Goal: Task Accomplishment & Management: Use online tool/utility

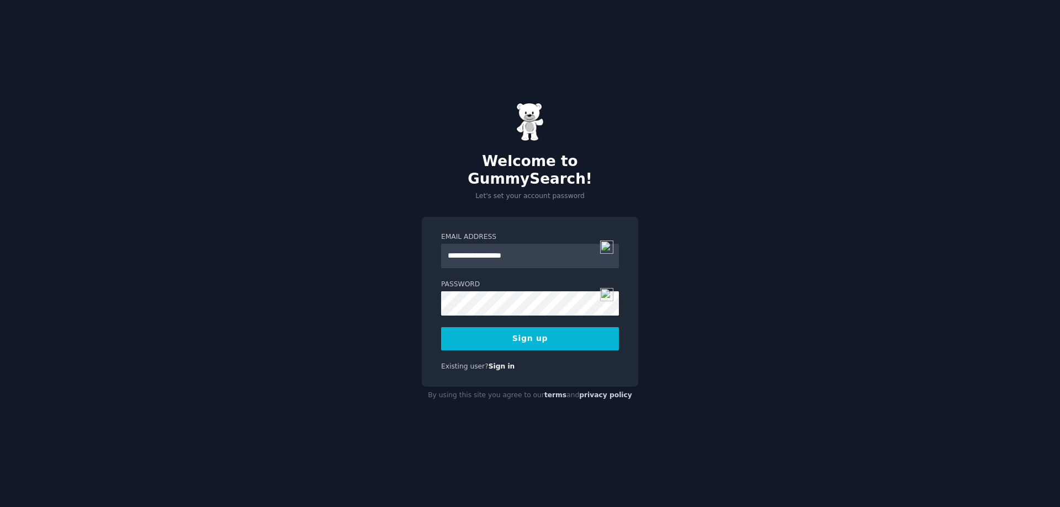
type input "**********"
click at [501, 330] on button "Sign up" at bounding box center [530, 338] width 178 height 23
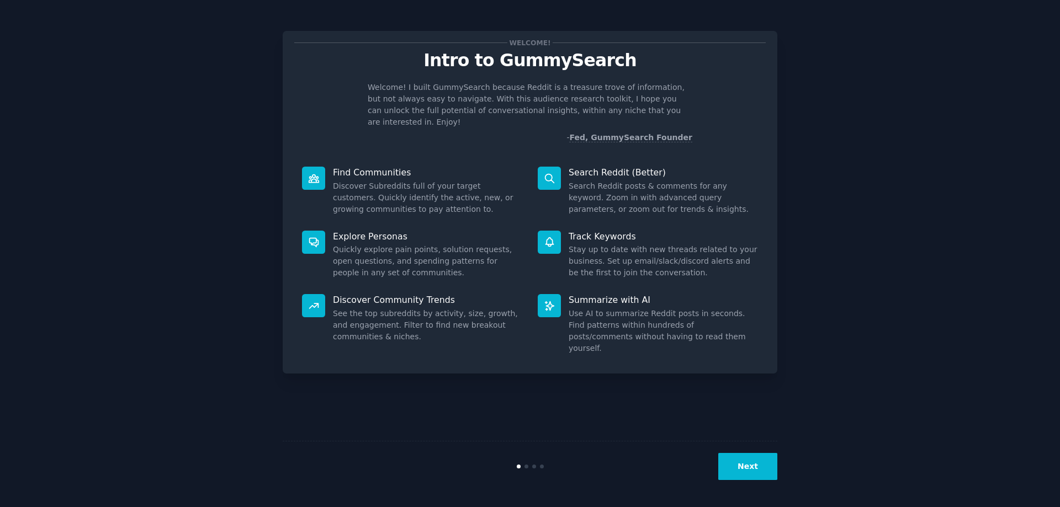
click at [315, 173] on icon at bounding box center [314, 179] width 12 height 12
click at [767, 454] on button "Next" at bounding box center [747, 466] width 59 height 27
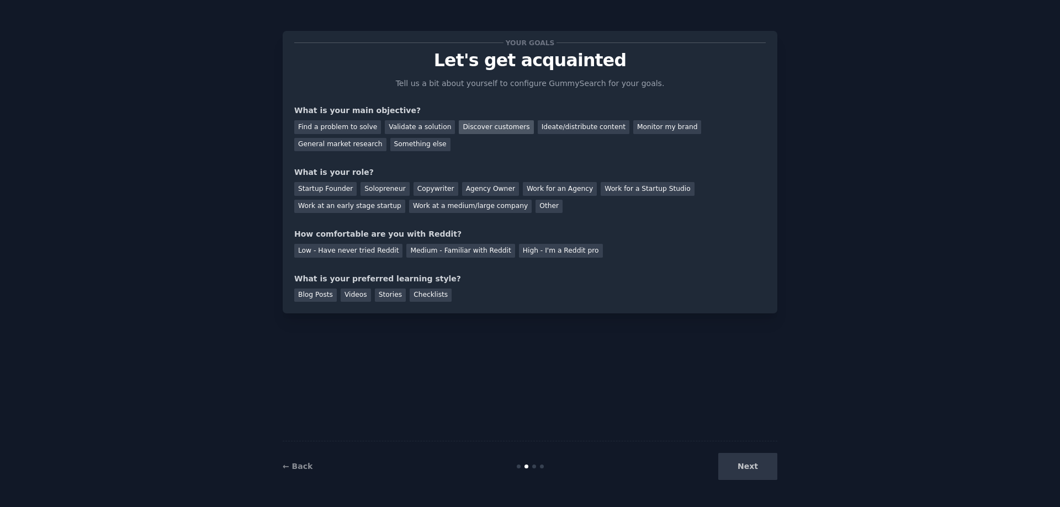
click at [478, 128] on div "Discover customers" at bounding box center [496, 127] width 75 height 14
click at [335, 183] on div "Startup Founder" at bounding box center [325, 189] width 62 height 14
click at [374, 250] on div "Low - Have never tried Reddit" at bounding box center [348, 251] width 108 height 14
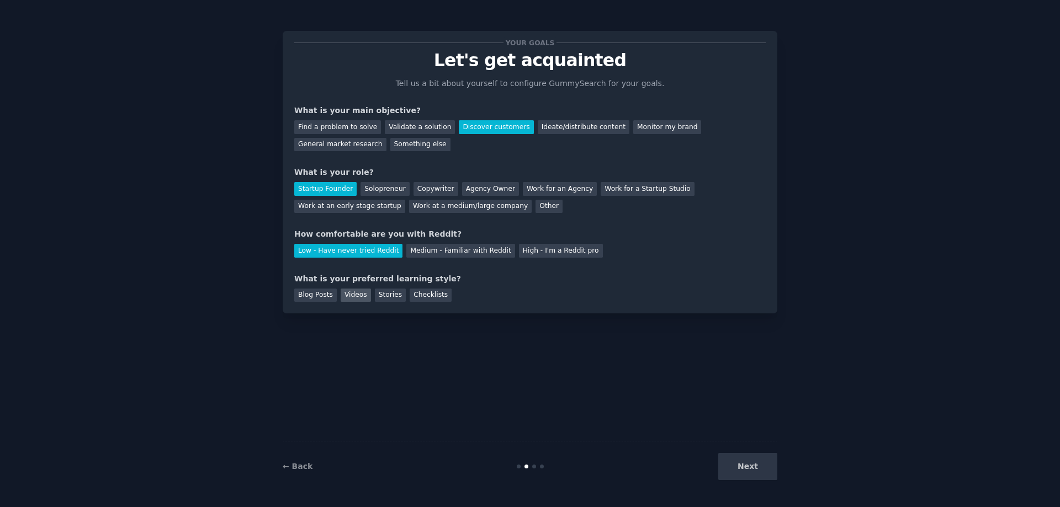
click at [354, 296] on div "Videos" at bounding box center [356, 296] width 30 height 14
click at [747, 466] on button "Next" at bounding box center [747, 466] width 59 height 27
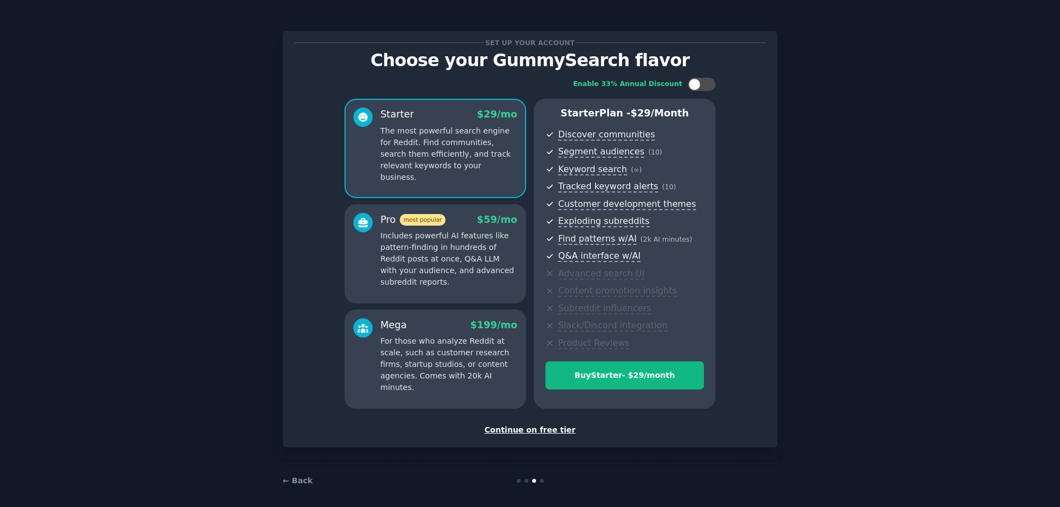
click at [530, 434] on div "Continue on free tier" at bounding box center [530, 431] width 472 height 12
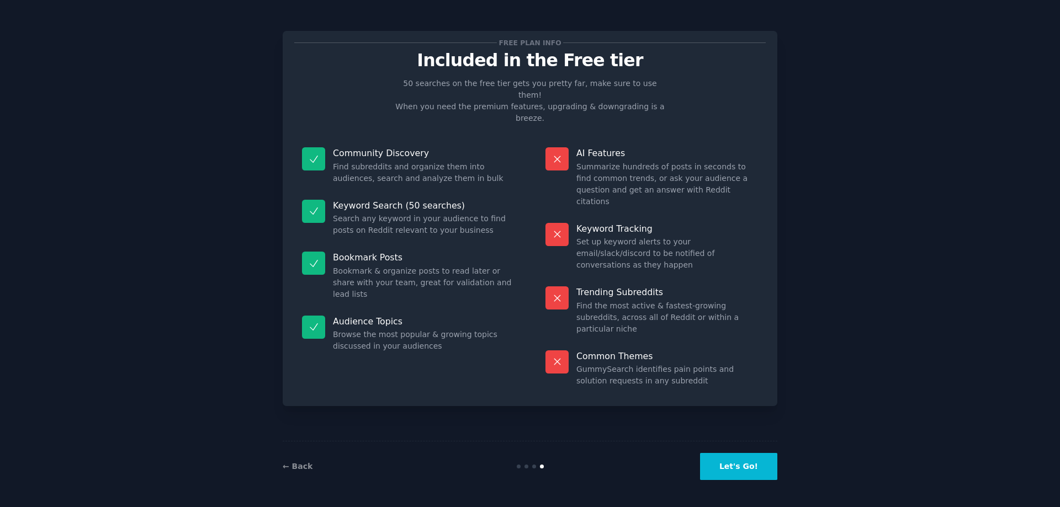
click at [743, 474] on button "Let's Go!" at bounding box center [738, 466] width 77 height 27
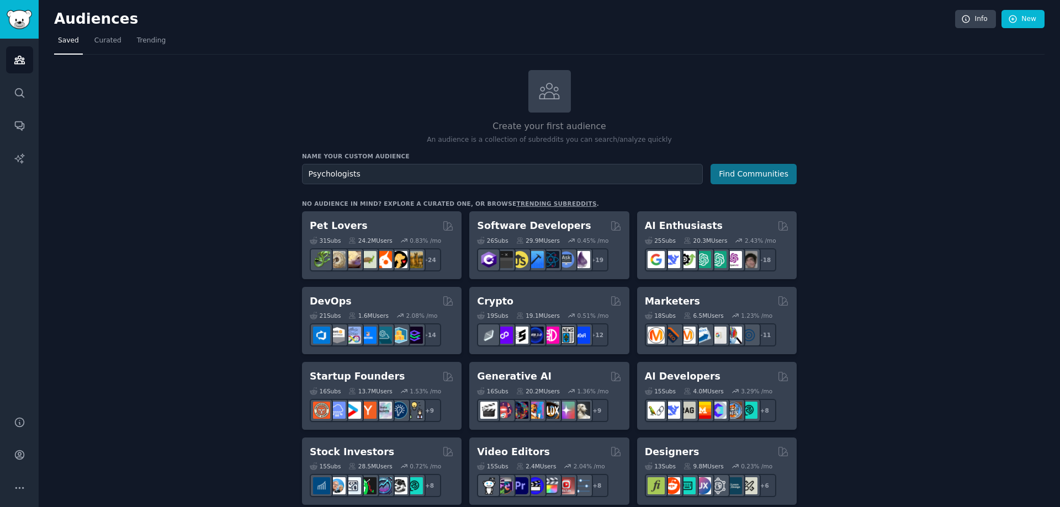
type input "Psychologists"
click at [758, 178] on button "Find Communities" at bounding box center [754, 174] width 86 height 20
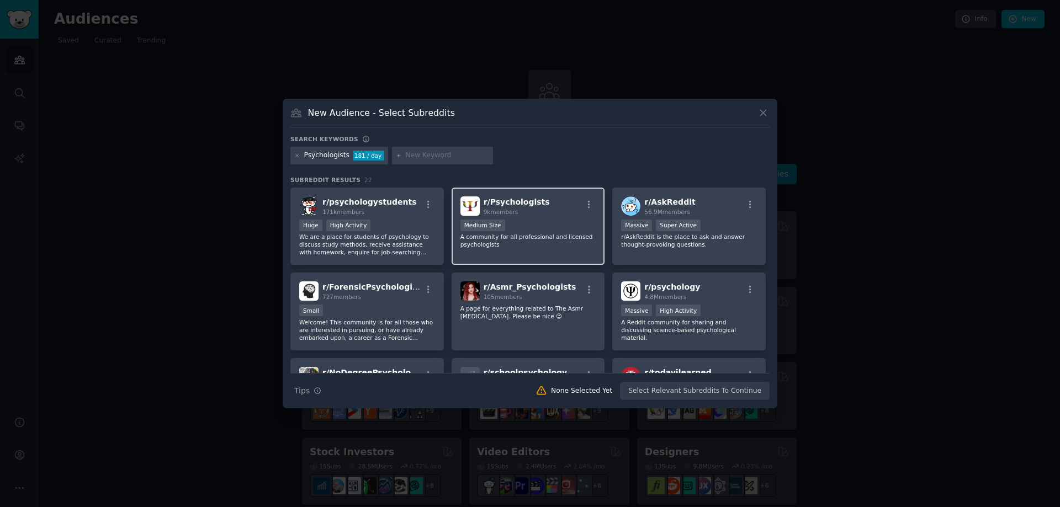
click at [500, 236] on p "A community for all professional and licensed psychologists" at bounding box center [528, 240] width 136 height 15
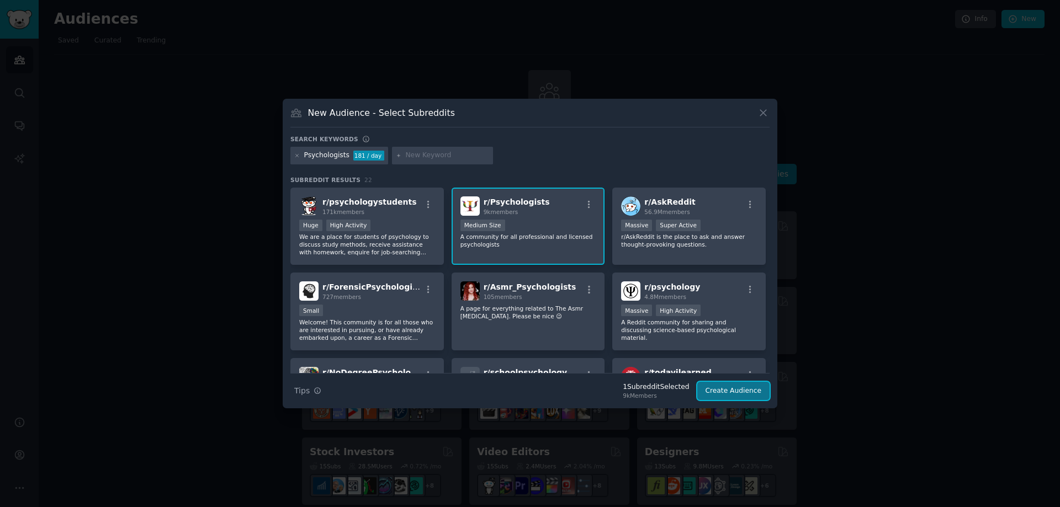
click at [730, 390] on button "Create Audience" at bounding box center [733, 391] width 73 height 19
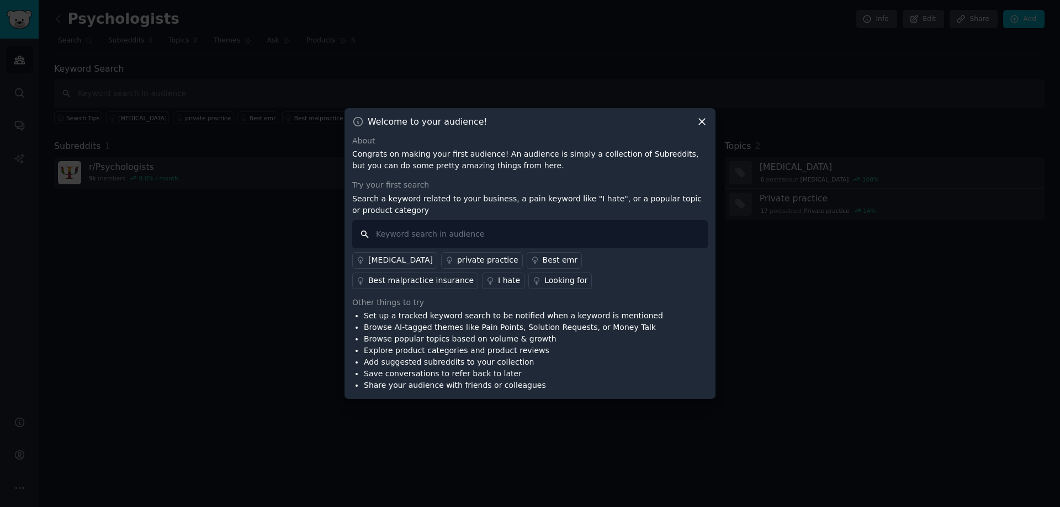
click at [427, 227] on input "text" at bounding box center [530, 234] width 356 height 28
type input "p"
click at [405, 264] on div "[MEDICAL_DATA]" at bounding box center [400, 261] width 65 height 12
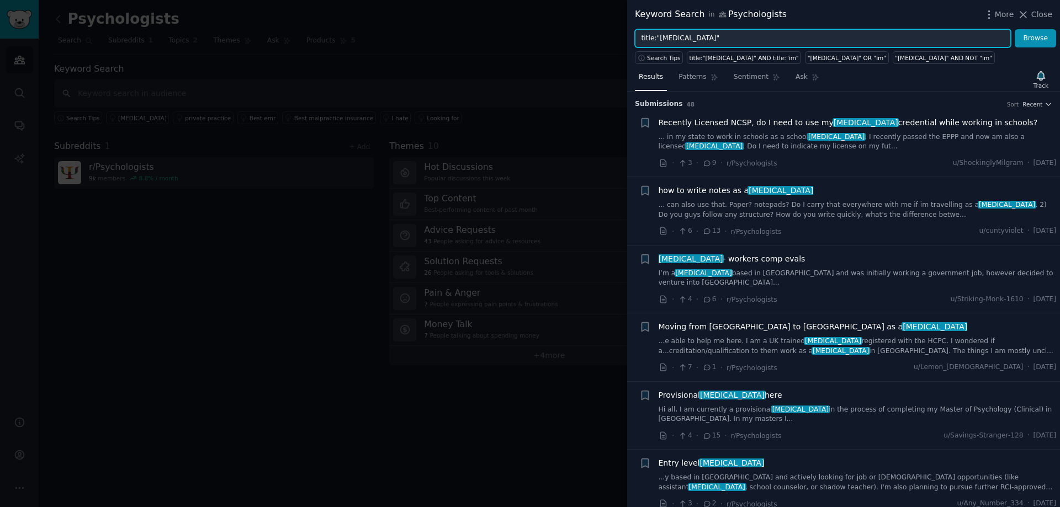
click at [717, 36] on input "title:"[MEDICAL_DATA]"" at bounding box center [823, 38] width 376 height 19
click at [1015, 29] on button "Browse" at bounding box center [1035, 38] width 41 height 19
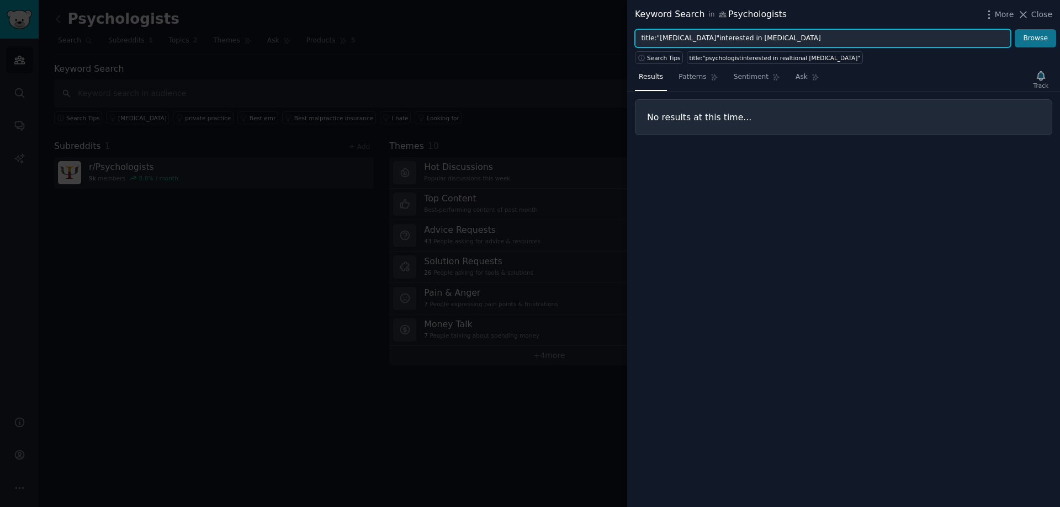
type input "title:"[MEDICAL_DATA]"interested in [MEDICAL_DATA]"
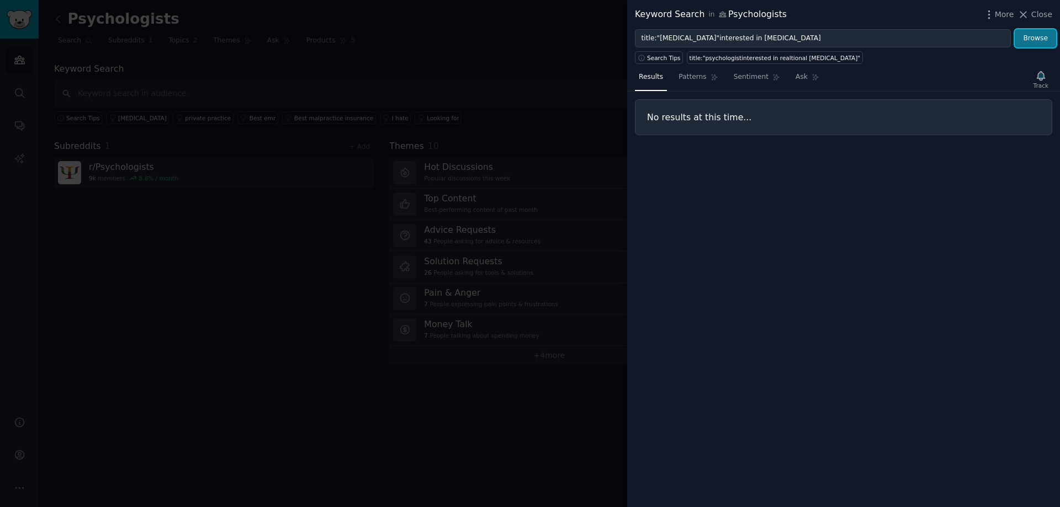
click at [1035, 38] on button "Browse" at bounding box center [1035, 38] width 41 height 19
click at [1027, 17] on icon at bounding box center [1024, 15] width 6 height 6
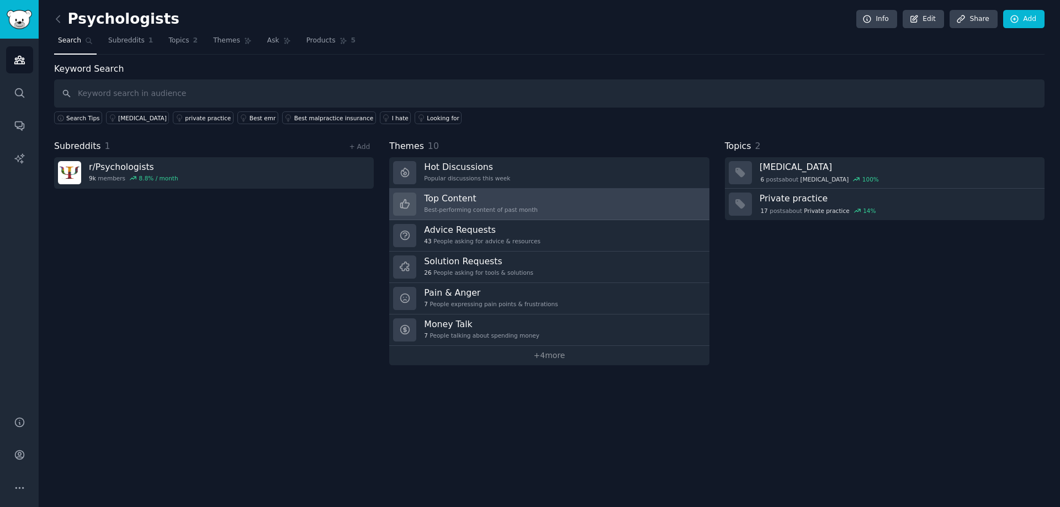
click at [563, 207] on link "Top Content Best-performing content of past month" at bounding box center [549, 204] width 320 height 31
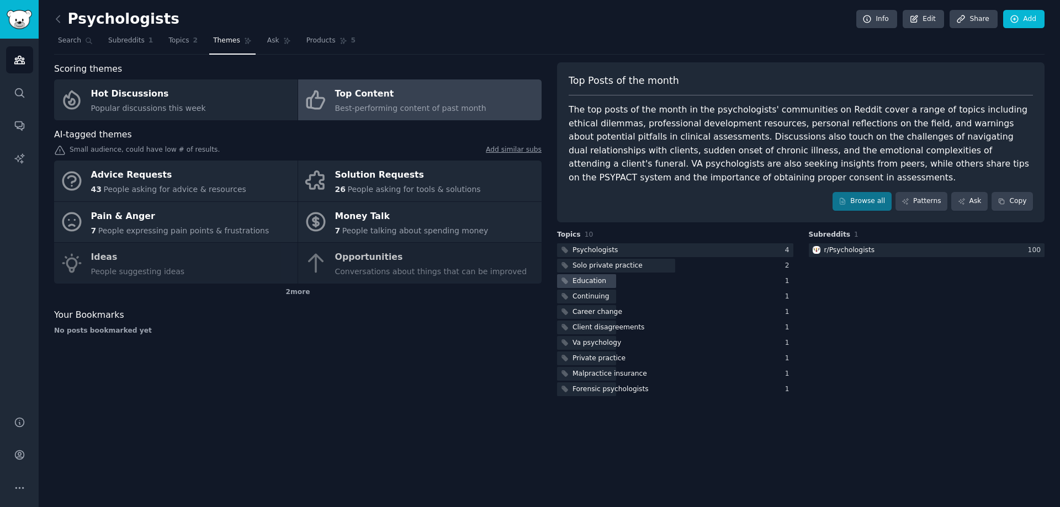
click at [588, 279] on div "Education" at bounding box center [590, 282] width 34 height 10
